Goal: Book appointment/travel/reservation

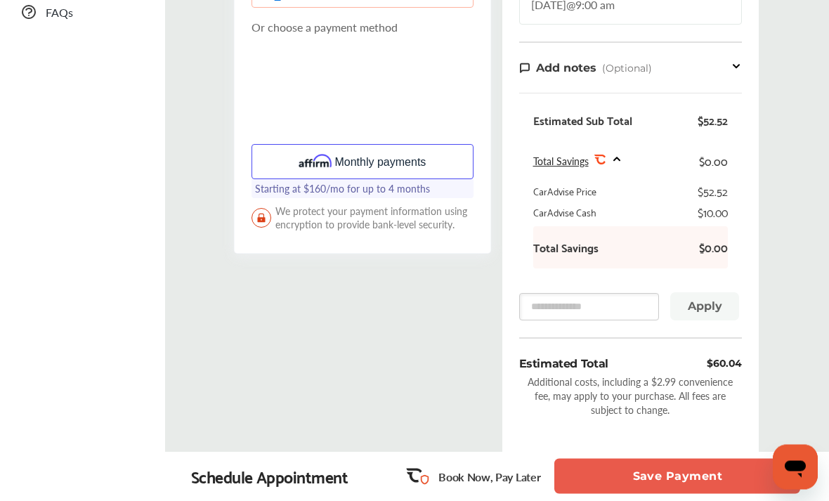
scroll to position [469, 0]
click at [607, 494] on button "Save Payment" at bounding box center [677, 476] width 246 height 35
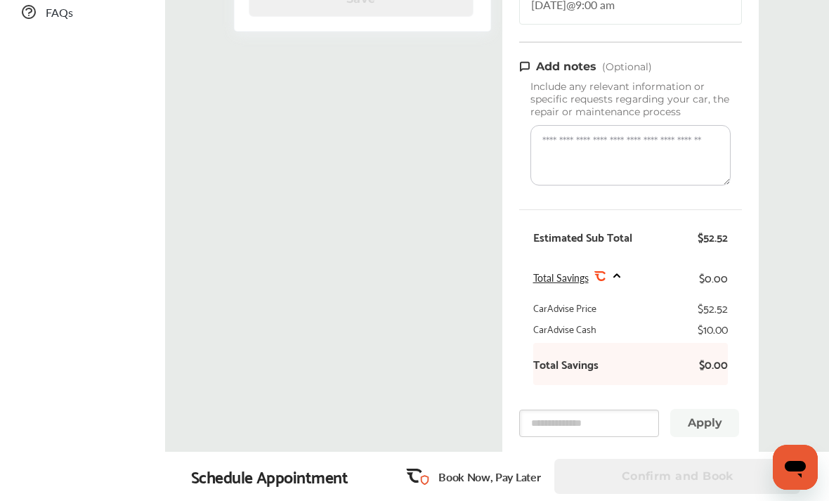
scroll to position [1, 0]
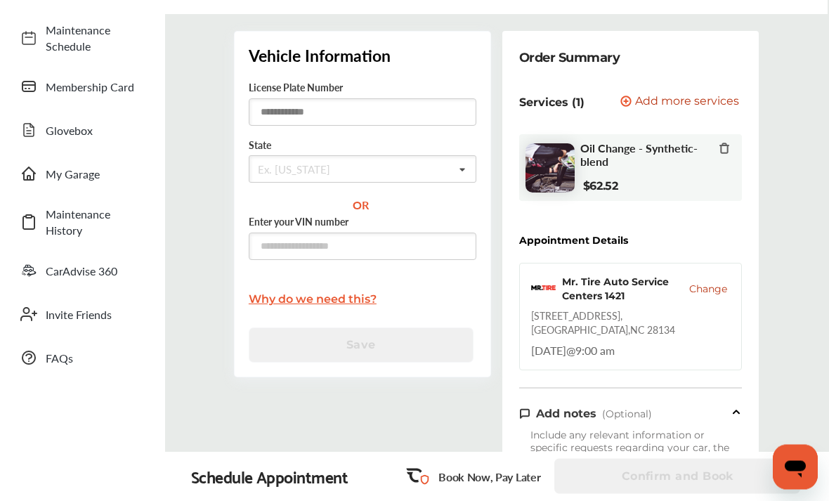
click at [271, 112] on input "text" at bounding box center [363, 112] width 228 height 27
type input "******"
click at [285, 163] on input "text" at bounding box center [324, 169] width 148 height 27
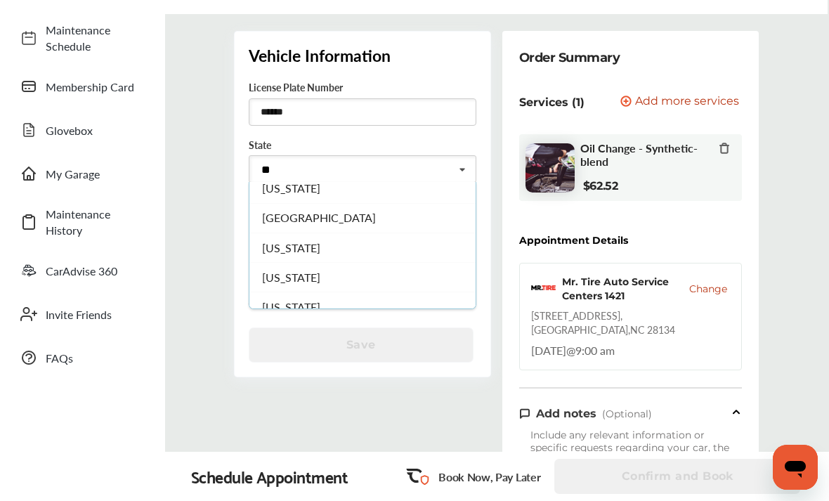
scroll to position [0, 0]
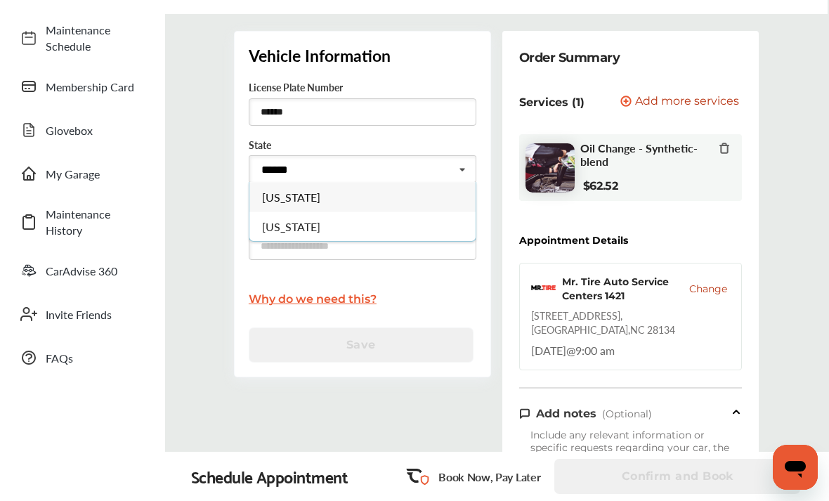
type input "*****"
click at [284, 201] on span "[US_STATE]" at bounding box center [291, 197] width 58 height 16
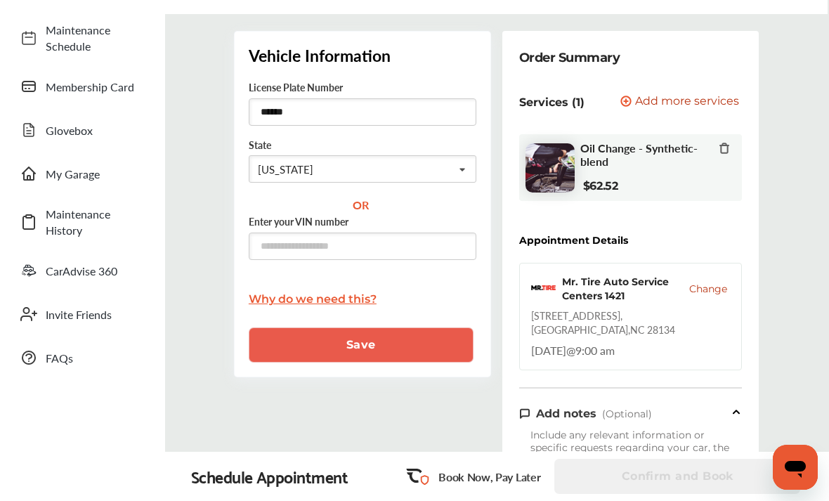
click at [297, 361] on button "Save" at bounding box center [361, 344] width 225 height 35
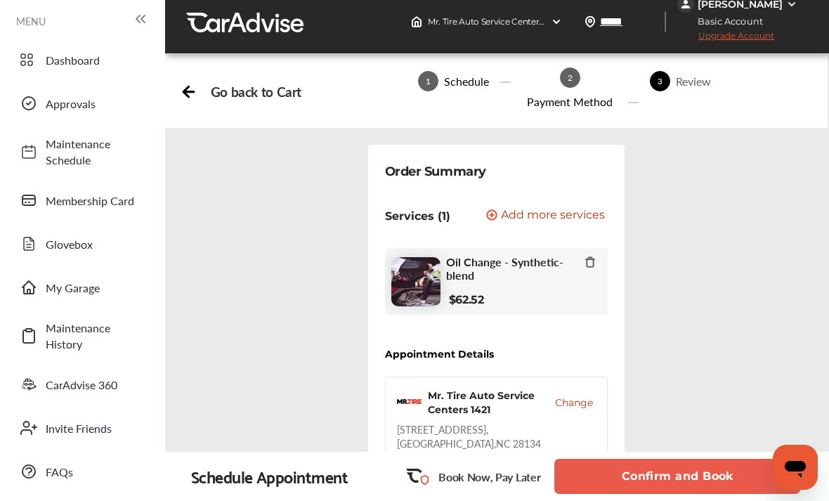
scroll to position [11, 0]
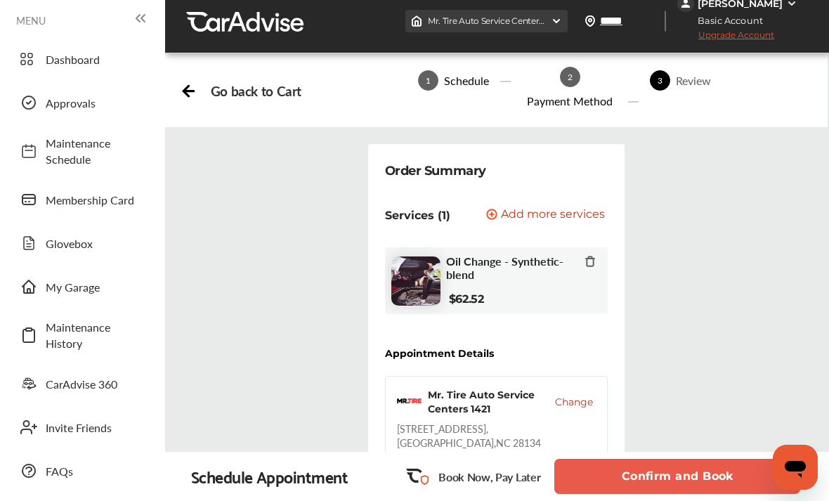
click at [565, 11] on div "Mr. Tire Auto Service Centers [STREET_ADDRESS]" at bounding box center [486, 21] width 162 height 22
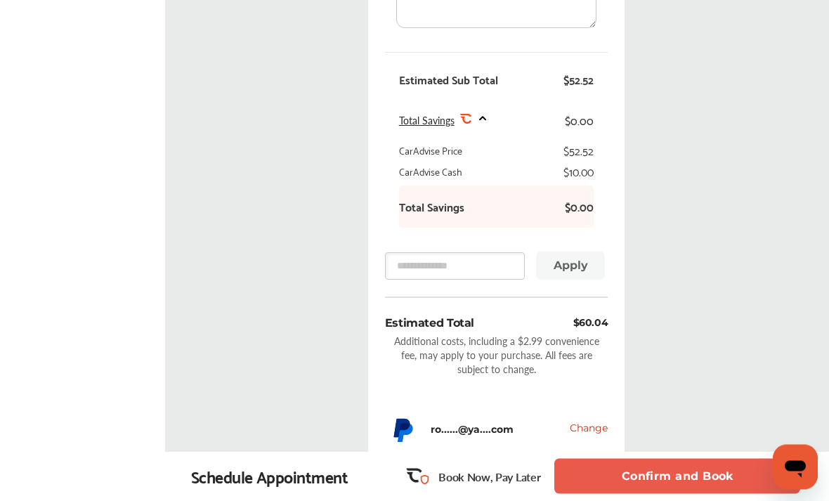
scroll to position [638, 0]
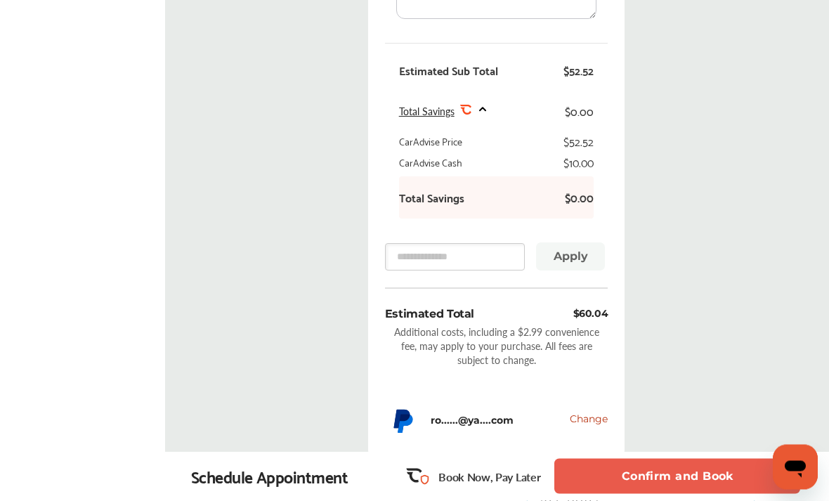
click at [727, 494] on button "Confirm and Book" at bounding box center [677, 476] width 246 height 35
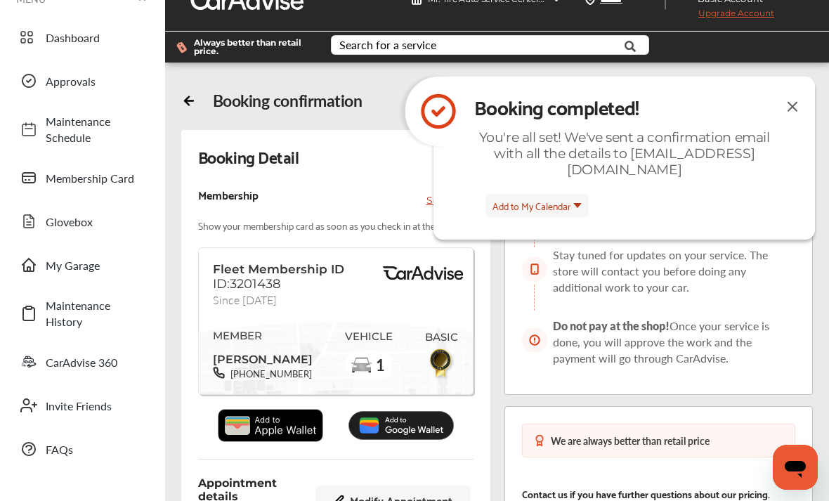
scroll to position [31, 0]
